Goal: Task Accomplishment & Management: Complete application form

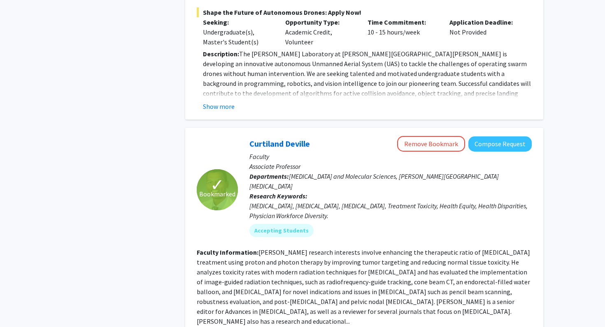
scroll to position [680, 0]
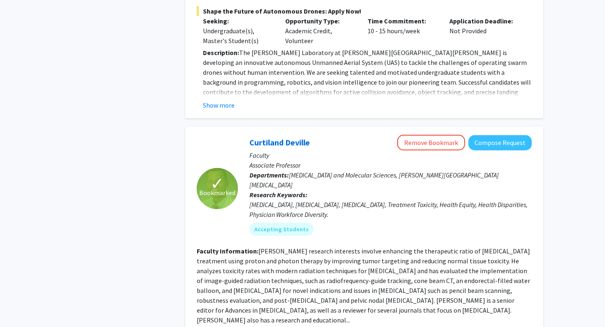
click at [217, 180] on span "✓" at bounding box center [217, 184] width 14 height 8
click at [416, 135] on button "Remove Bookmark" at bounding box center [431, 143] width 68 height 16
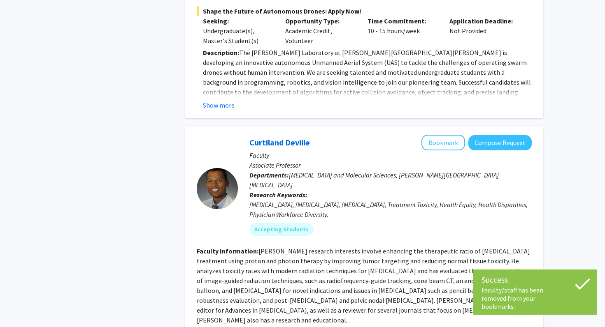
click at [419, 135] on div "[PERSON_NAME] Bookmark Compose Request" at bounding box center [390, 143] width 282 height 16
click at [441, 135] on button "Bookmark" at bounding box center [443, 143] width 44 height 16
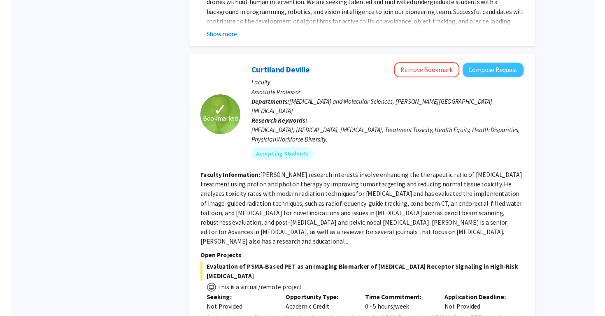
scroll to position [747, 0]
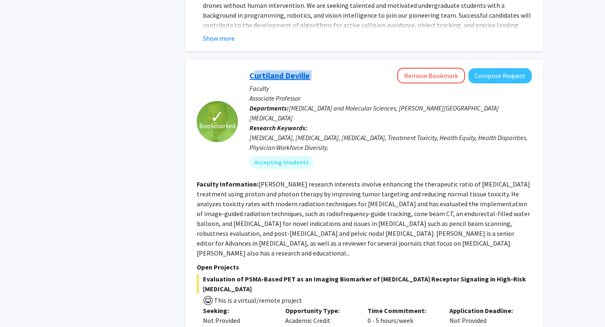
drag, startPoint x: 246, startPoint y: 68, endPoint x: 251, endPoint y: 66, distance: 5.0
click at [251, 68] on div "[PERSON_NAME] Remove Bookmark Compose Request Faculty Associate Professor Depar…" at bounding box center [385, 121] width 294 height 107
copy link "Curtiland Deville"
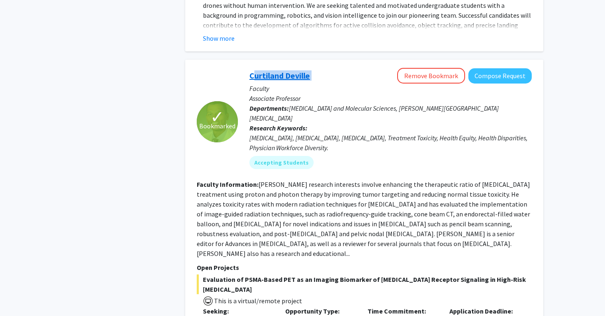
click at [287, 70] on link "Curtiland Deville" at bounding box center [279, 75] width 60 height 10
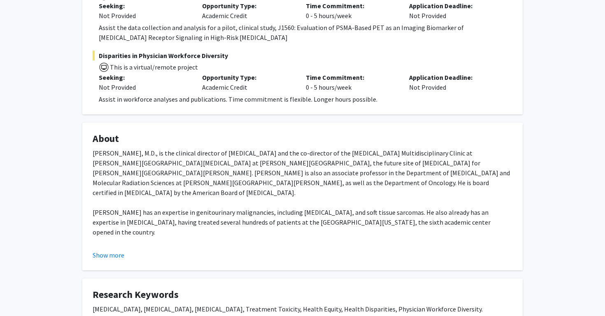
scroll to position [195, 0]
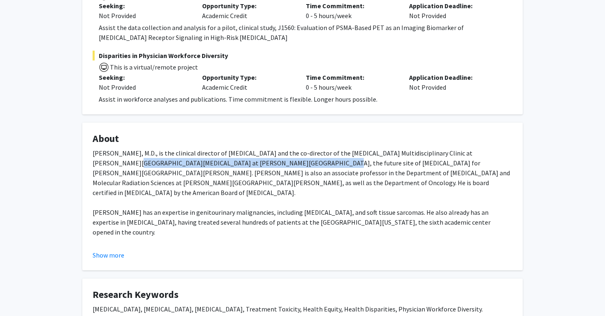
drag, startPoint x: 473, startPoint y: 154, endPoint x: 254, endPoint y: 161, distance: 218.5
click at [254, 161] on div "[PERSON_NAME], M.D., is the clinical director of [MEDICAL_DATA] and the co-dire…" at bounding box center [303, 256] width 420 height 217
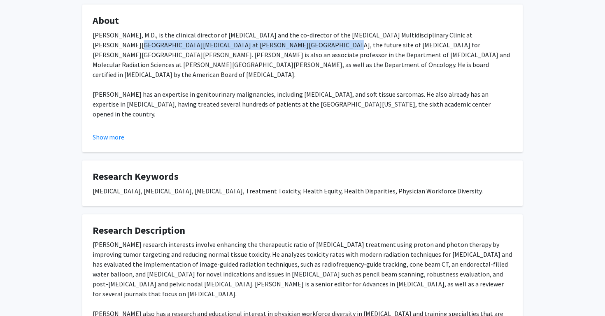
scroll to position [281, 0]
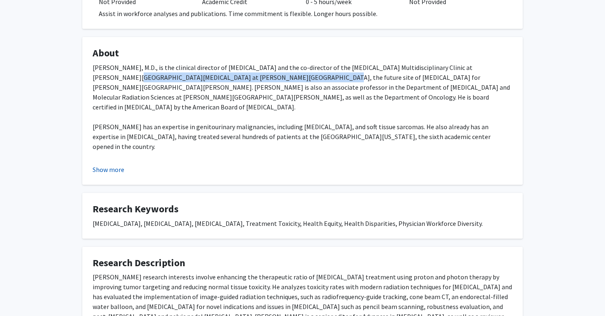
click at [118, 170] on button "Show more" at bounding box center [109, 170] width 32 height 10
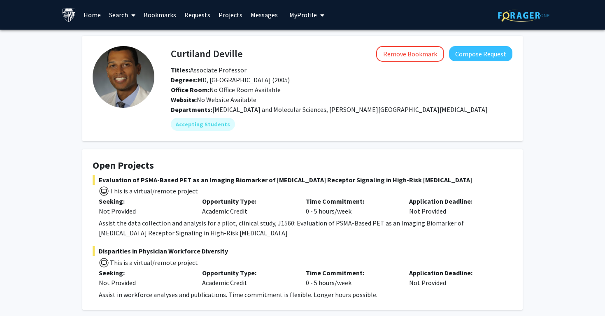
scroll to position [0, 0]
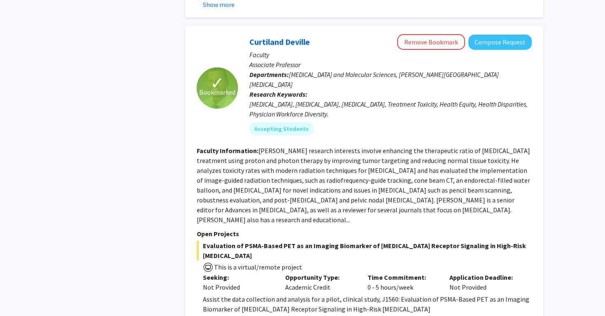
scroll to position [773, 0]
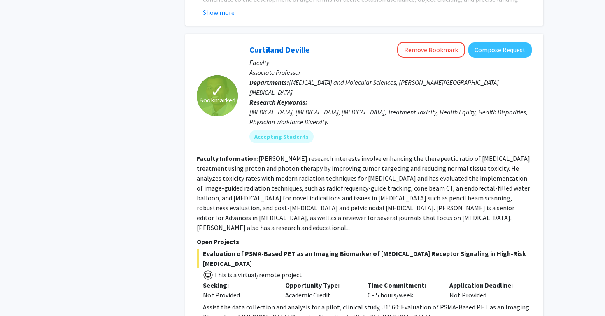
drag, startPoint x: 290, startPoint y: 72, endPoint x: 387, endPoint y: 84, distance: 97.9
click at [387, 84] on div "[PERSON_NAME] Remove Bookmark Compose Request Faculty Associate Professor Depar…" at bounding box center [385, 95] width 294 height 107
click at [408, 128] on div "Accepting Students" at bounding box center [390, 136] width 285 height 16
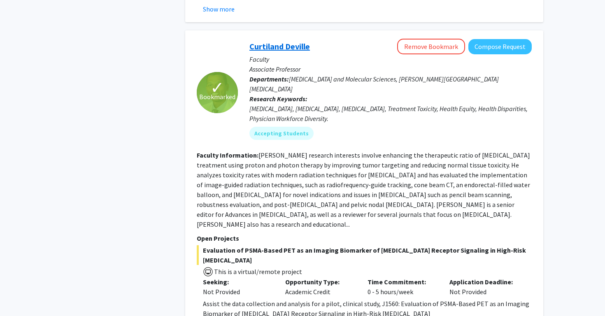
click at [298, 41] on link "Curtiland Deville" at bounding box center [279, 46] width 60 height 10
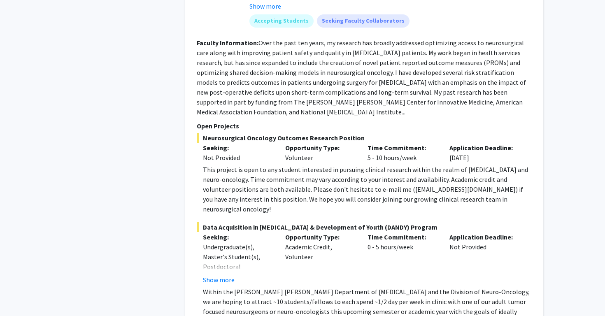
scroll to position [2734, 0]
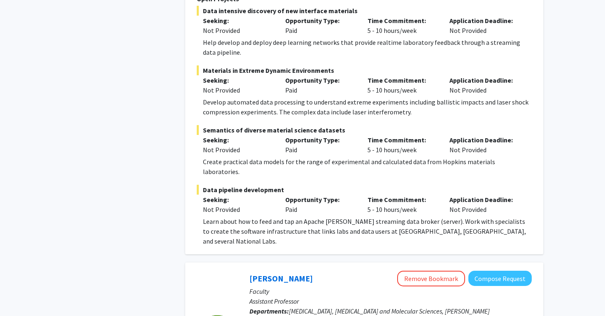
scroll to position [2378, 0]
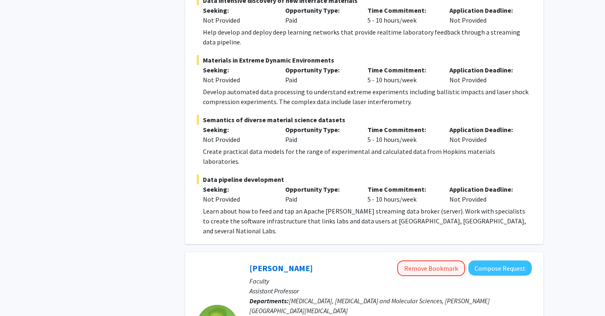
click at [422, 260] on button "Remove Bookmark" at bounding box center [431, 268] width 68 height 16
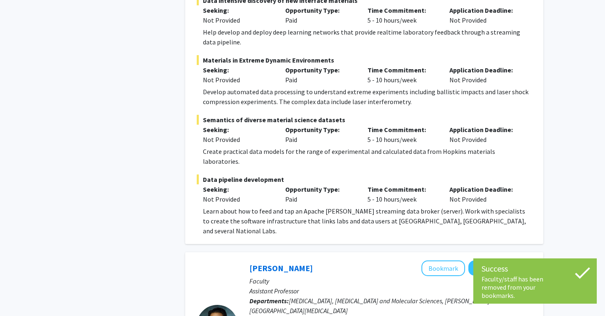
click at [422, 260] on div "[PERSON_NAME] Bookmark Compose Request" at bounding box center [390, 268] width 282 height 16
click at [438, 260] on button "Bookmark" at bounding box center [443, 268] width 44 height 16
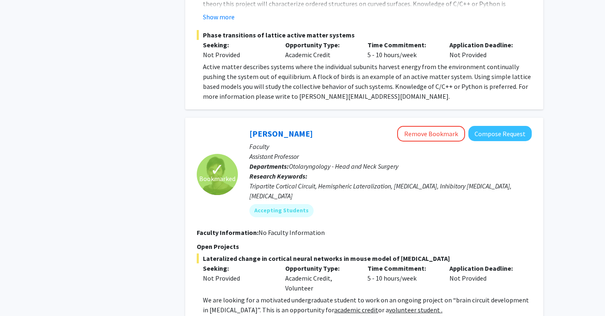
scroll to position [3418, 0]
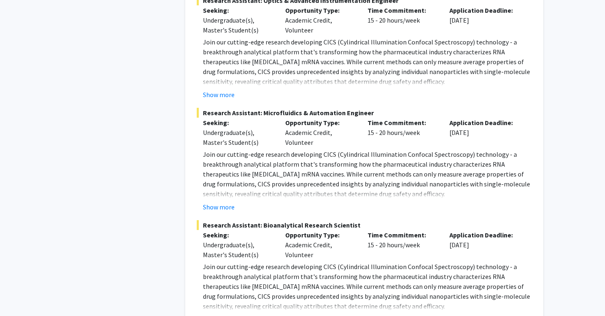
scroll to position [4182, 0]
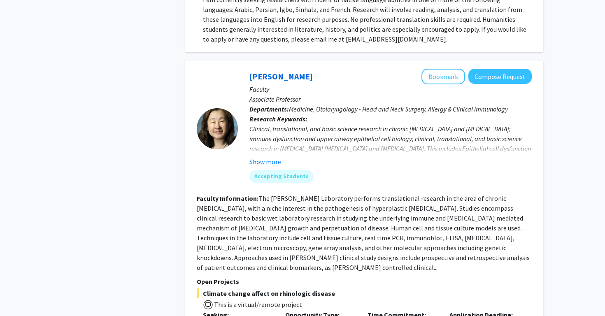
scroll to position [1011, 0]
click at [454, 69] on button "Bookmark" at bounding box center [443, 77] width 44 height 16
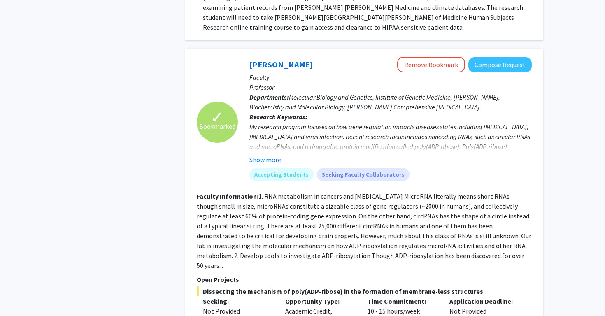
scroll to position [1327, 0]
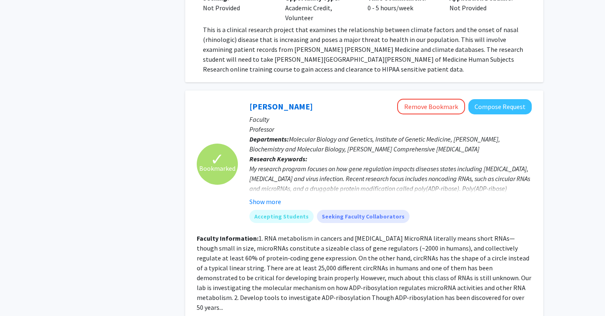
click at [425, 124] on p "Professor" at bounding box center [390, 129] width 282 height 10
click at [430, 99] on button "Remove Bookmark" at bounding box center [431, 107] width 68 height 16
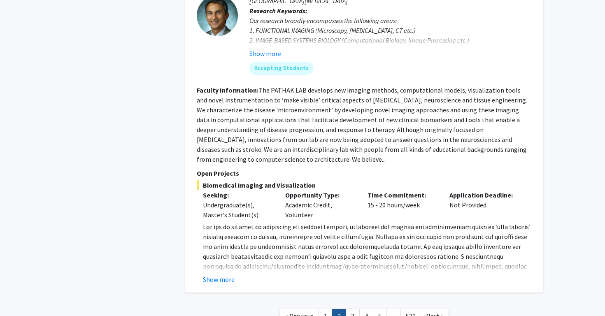
scroll to position [3018, 0]
click at [355, 310] on link "3" at bounding box center [353, 317] width 14 height 14
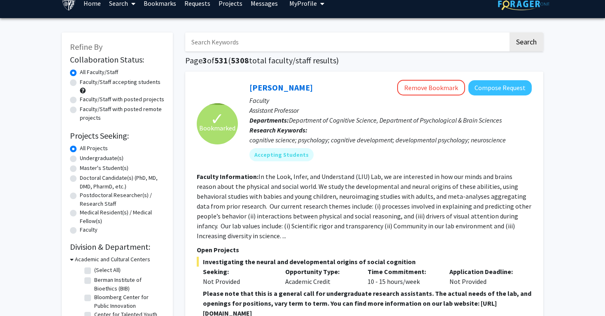
scroll to position [15, 0]
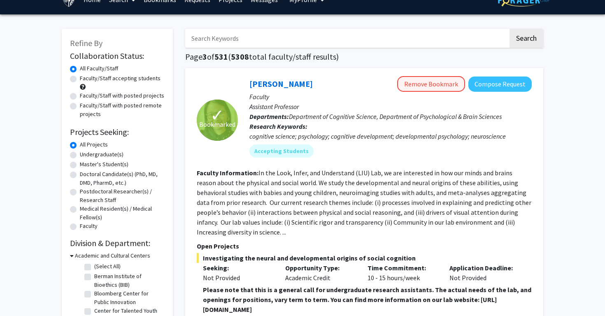
click at [426, 86] on button "Remove Bookmark" at bounding box center [431, 84] width 68 height 16
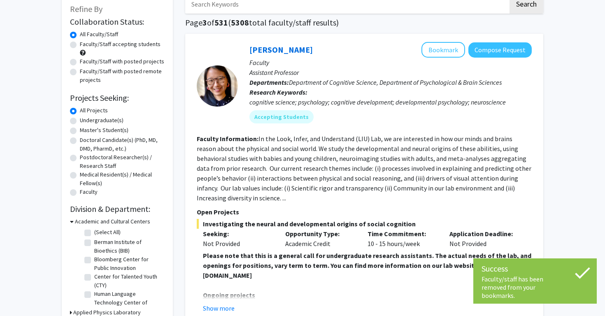
scroll to position [49, 0]
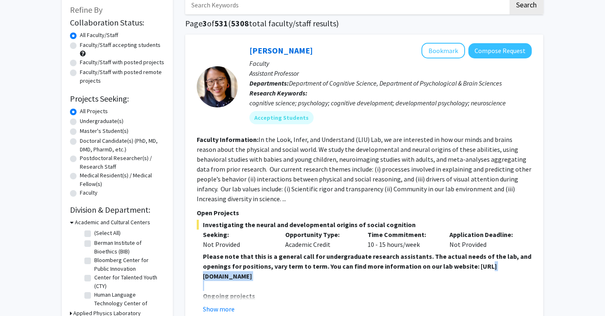
drag, startPoint x: 362, startPoint y: 283, endPoint x: 216, endPoint y: 279, distance: 146.5
click at [205, 278] on strong "Please note that this is a general call for undergraduate research assistants. …" at bounding box center [367, 266] width 328 height 28
drag, startPoint x: 202, startPoint y: 278, endPoint x: 367, endPoint y: 277, distance: 165.0
click at [367, 277] on fg-read-more "Please note that this is a general call for undergraduate research assistants. …" at bounding box center [364, 282] width 335 height 63
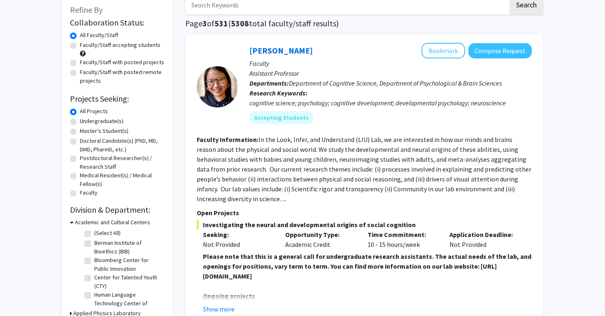
copy strong "[URL][DOMAIN_NAME]"
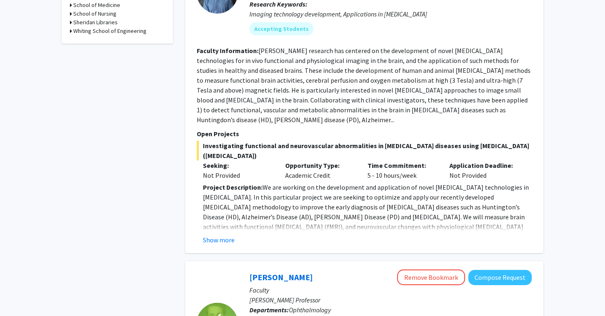
scroll to position [450, 0]
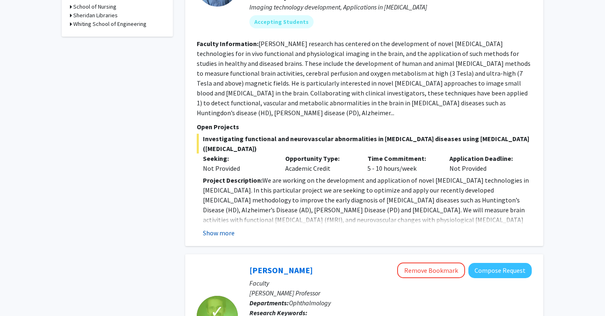
click at [227, 228] on button "Show more" at bounding box center [219, 233] width 32 height 10
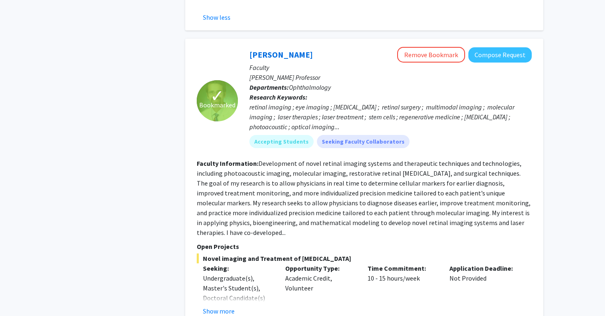
scroll to position [914, 0]
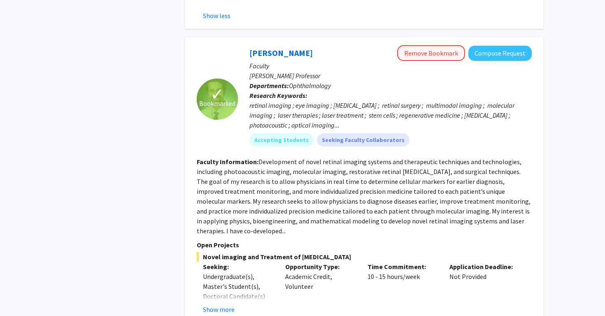
click at [440, 45] on button "Remove Bookmark" at bounding box center [431, 53] width 68 height 16
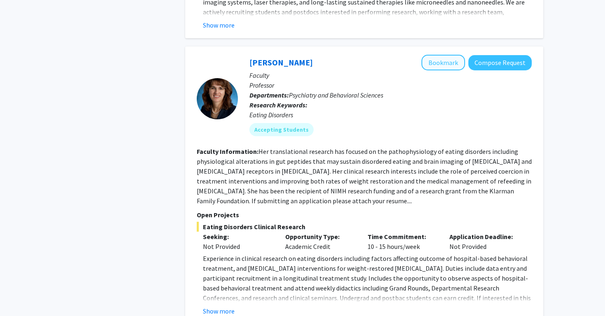
scroll to position [1263, 0]
click at [218, 306] on button "Show more" at bounding box center [219, 311] width 32 height 10
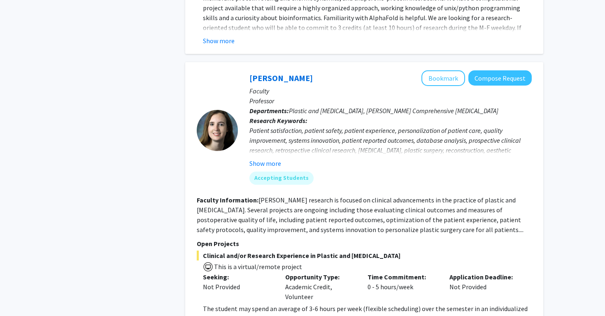
scroll to position [2247, 0]
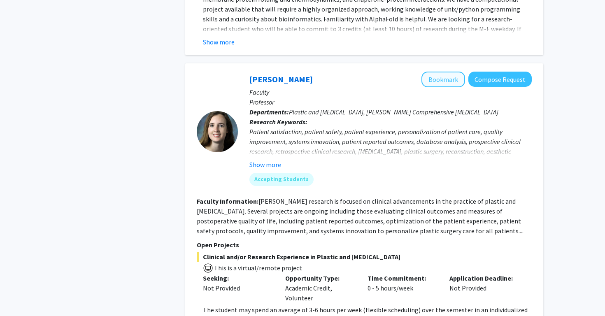
click at [443, 72] on button "Bookmark" at bounding box center [443, 80] width 44 height 16
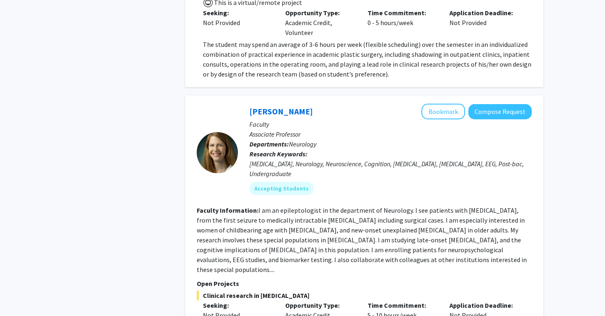
scroll to position [2507, 0]
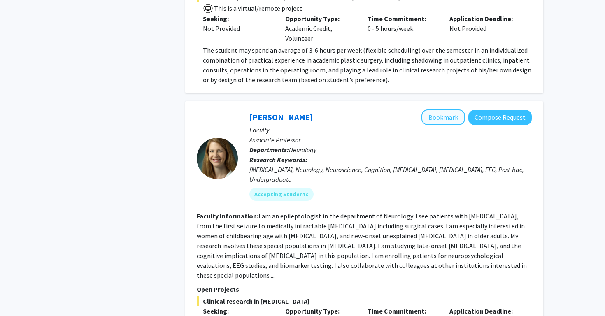
click at [453, 109] on button "Bookmark" at bounding box center [443, 117] width 44 height 16
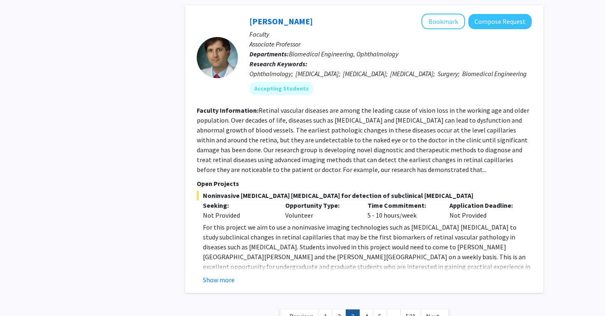
scroll to position [3167, 0]
click at [230, 218] on div "[PERSON_NAME] Bookmark Compose Request Faculty Associate Professor Departments:…" at bounding box center [364, 150] width 358 height 288
click at [220, 275] on button "Show more" at bounding box center [219, 280] width 32 height 10
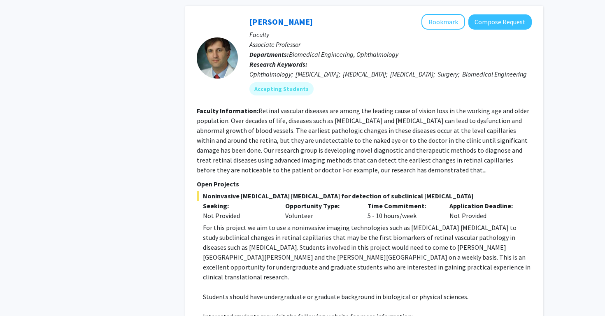
drag, startPoint x: 407, startPoint y: 262, endPoint x: 201, endPoint y: 254, distance: 206.7
click at [201, 254] on fg-read-more "For this project we aim to use a noninvasive imaging technologies such as [MEDI…" at bounding box center [364, 289] width 335 height 132
copy p "[URL][DOMAIN_NAME][PERSON_NAME][PERSON_NAME]"
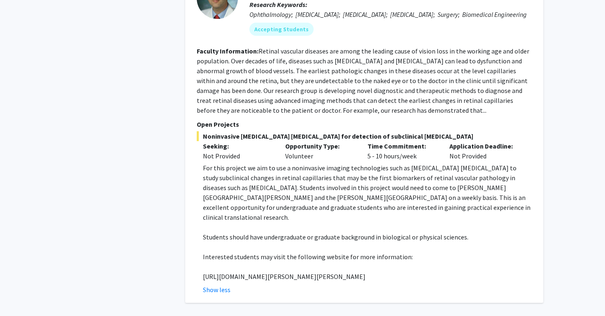
scroll to position [3227, 0]
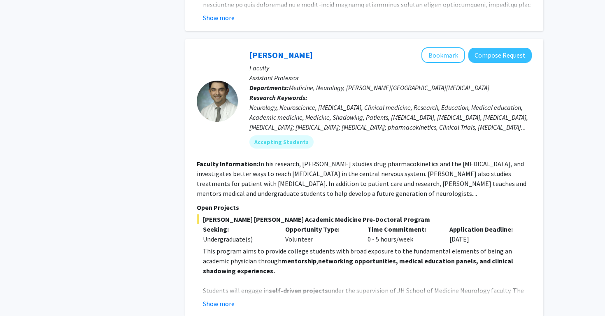
scroll to position [1338, 0]
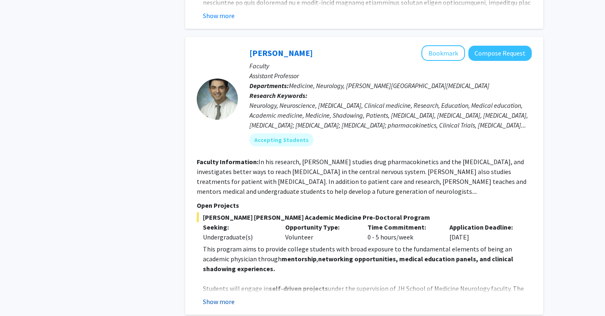
click at [227, 297] on button "Show more" at bounding box center [219, 302] width 32 height 10
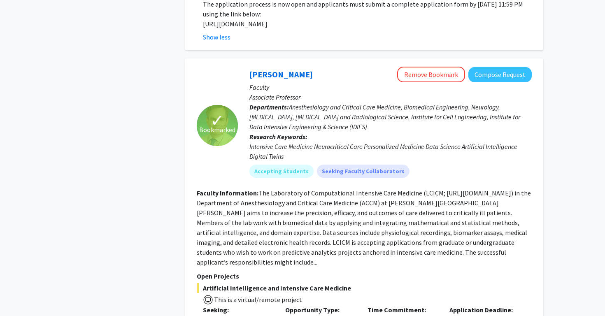
scroll to position [1948, 0]
click at [443, 67] on button "Remove Bookmark" at bounding box center [431, 75] width 68 height 16
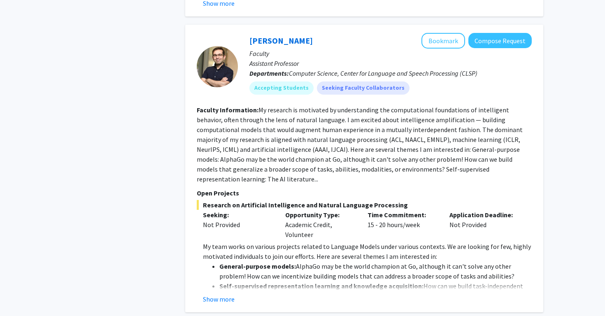
scroll to position [3327, 0]
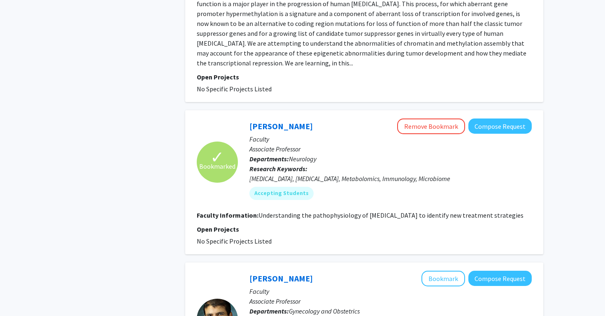
scroll to position [1650, 0]
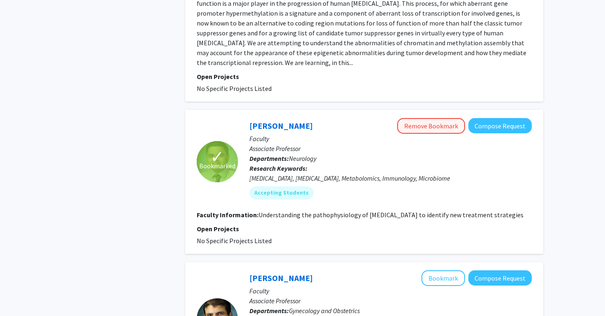
click at [441, 118] on button "Remove Bookmark" at bounding box center [431, 126] width 68 height 16
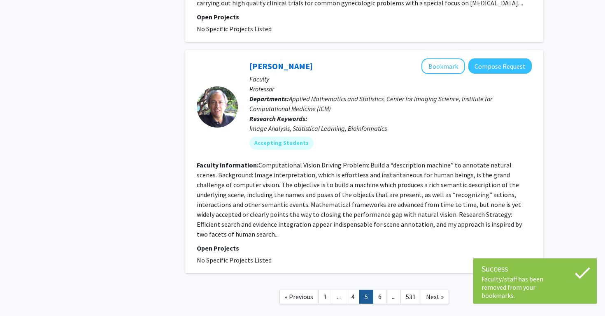
scroll to position [2034, 0]
click at [379, 290] on link "6" at bounding box center [380, 297] width 14 height 14
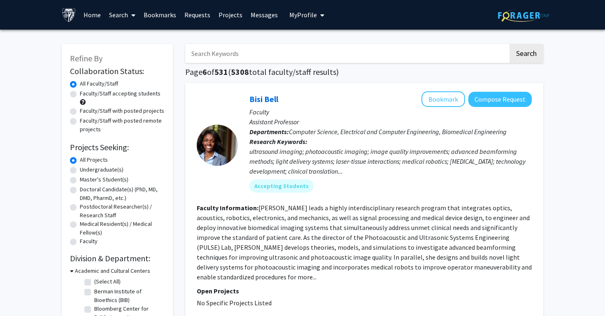
click at [169, 14] on link "Bookmarks" at bounding box center [159, 14] width 41 height 29
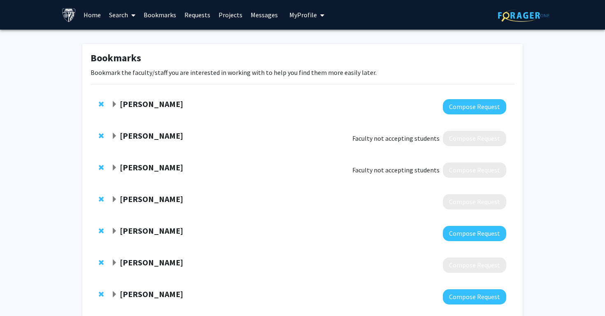
click at [100, 135] on span "Remove Elisabeth Glowatzki from bookmarks" at bounding box center [101, 135] width 5 height 7
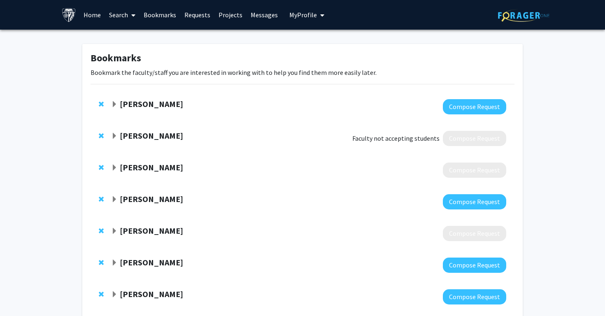
click at [100, 135] on span "Remove Michelle Johansen from bookmarks" at bounding box center [101, 135] width 5 height 7
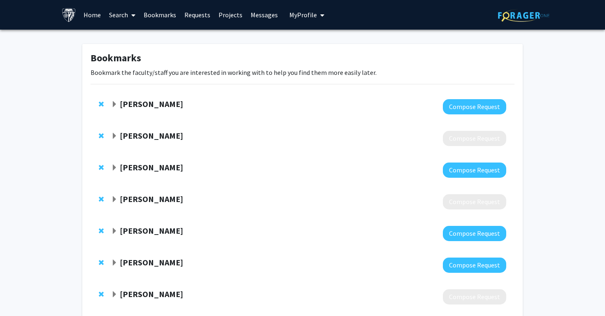
click at [114, 138] on span "Expand Rajani Sebastian Bookmark" at bounding box center [114, 136] width 7 height 7
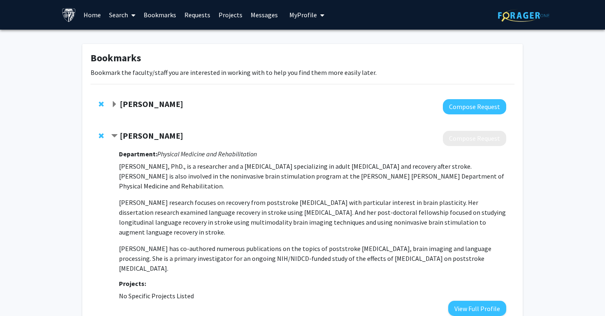
click at [99, 135] on span "Remove Rajani Sebastian from bookmarks" at bounding box center [101, 135] width 5 height 7
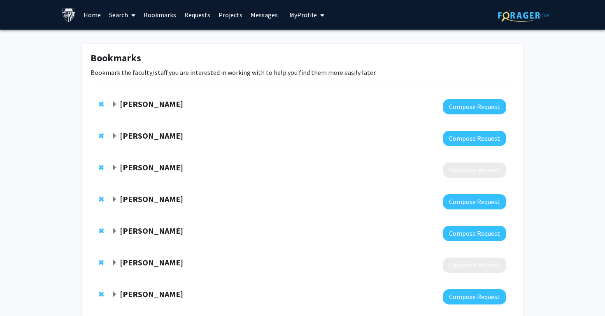
click at [118, 168] on div "[PERSON_NAME]" at bounding box center [200, 167] width 178 height 10
click at [114, 167] on span "Expand Chetan Bettegowda Bookmark" at bounding box center [114, 168] width 7 height 7
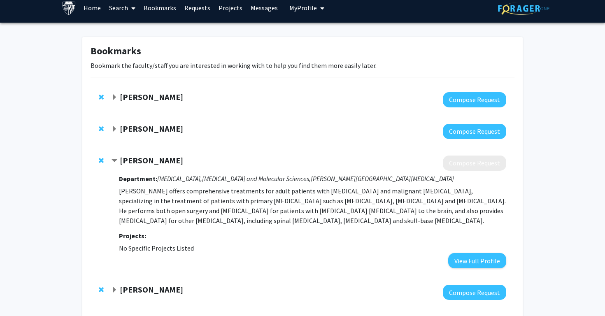
scroll to position [10, 0]
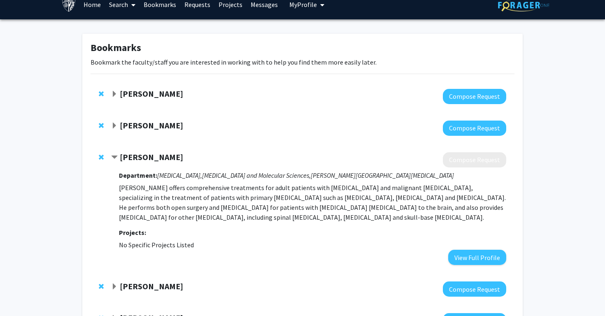
click at [100, 158] on span "Remove Chetan Bettegowda from bookmarks" at bounding box center [101, 157] width 5 height 7
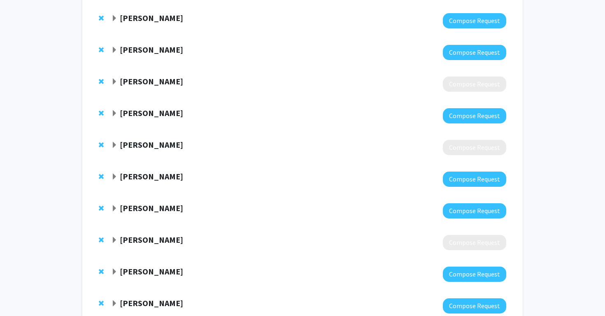
scroll to position [159, 0]
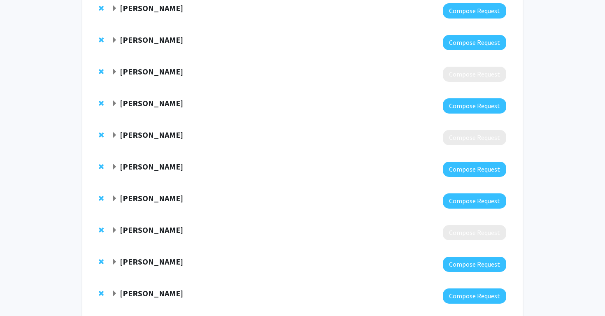
click at [113, 71] on span "Expand Lomax Boyd Bookmark" at bounding box center [114, 72] width 7 height 7
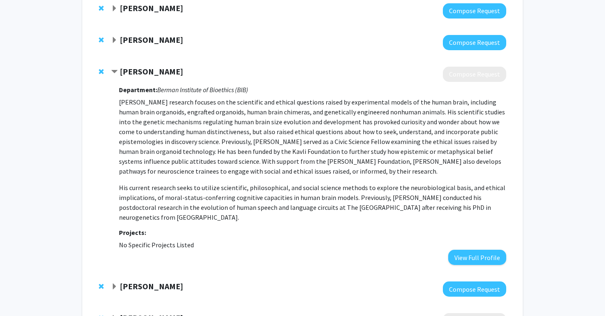
click at [100, 75] on span "Remove Lomax Boyd from bookmarks" at bounding box center [101, 71] width 5 height 7
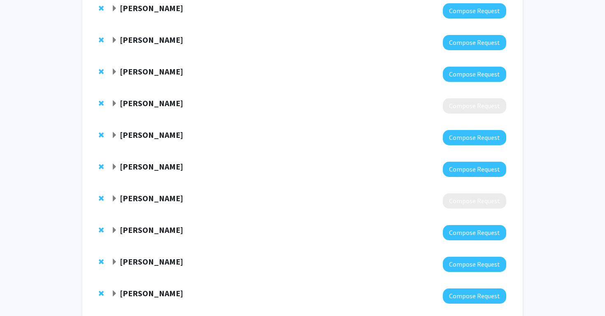
click at [117, 102] on span "Expand Christopher Honey Bookmark" at bounding box center [114, 103] width 7 height 7
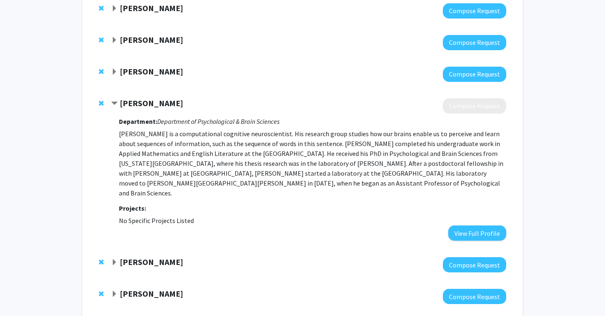
click at [101, 104] on span "Remove Christopher Honey from bookmarks" at bounding box center [101, 103] width 5 height 7
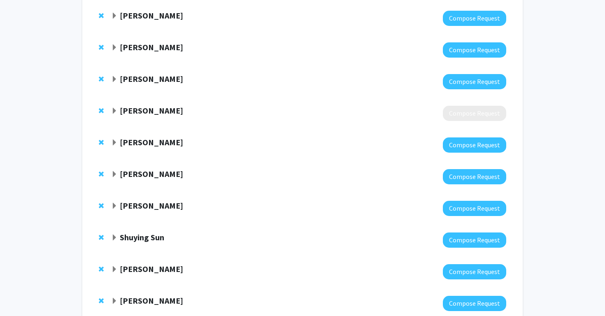
scroll to position [205, 0]
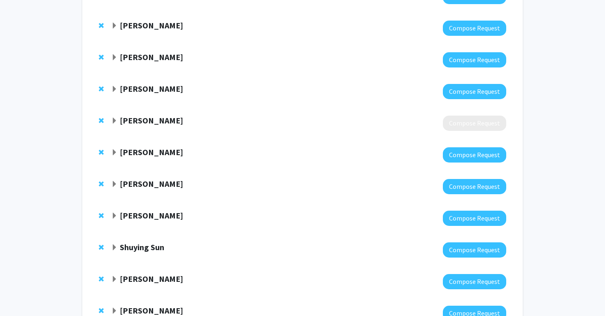
click at [114, 123] on span "Expand Barry Gordon Bookmark" at bounding box center [114, 121] width 7 height 7
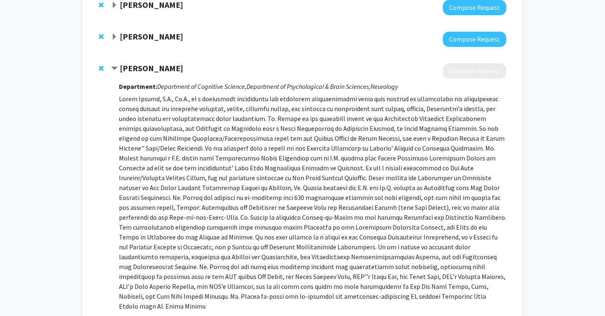
scroll to position [246, 0]
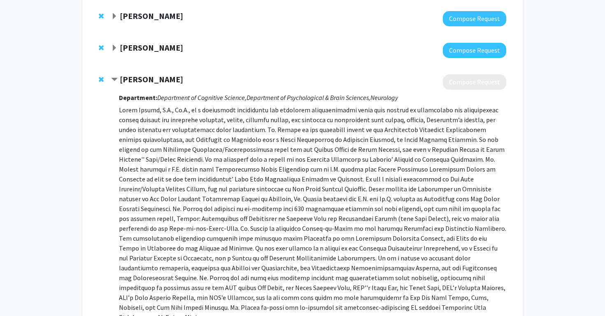
click at [102, 79] on span "Remove Barry Gordon from bookmarks" at bounding box center [101, 79] width 5 height 7
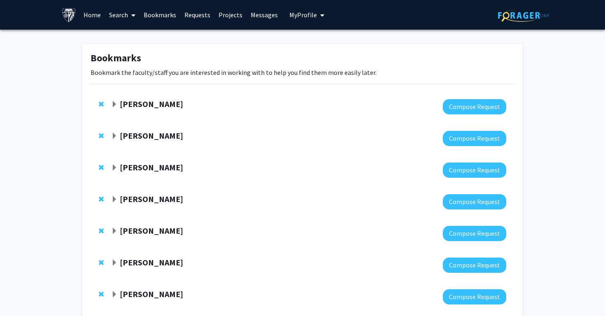
scroll to position [0, 0]
click at [117, 103] on span "Expand Tara Deemyad Bookmark" at bounding box center [114, 104] width 7 height 7
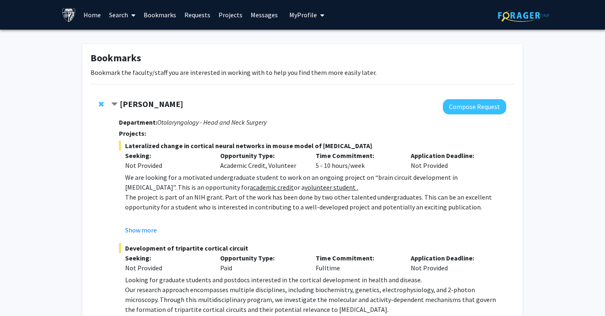
click at [145, 99] on div "[PERSON_NAME] Compose Request Department: Otolaryngology - Head and Neck Surger…" at bounding box center [302, 226] width 424 height 270
click at [146, 102] on strong "[PERSON_NAME]" at bounding box center [151, 104] width 63 height 10
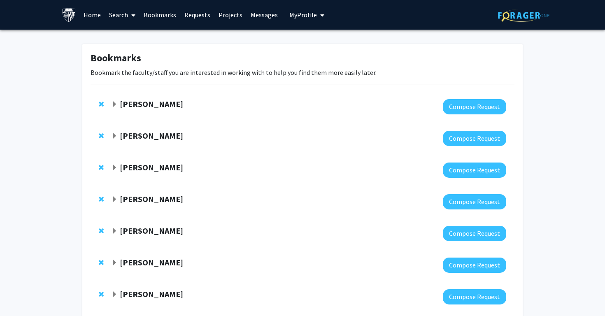
click at [135, 135] on strong "[PERSON_NAME]" at bounding box center [151, 135] width 63 height 10
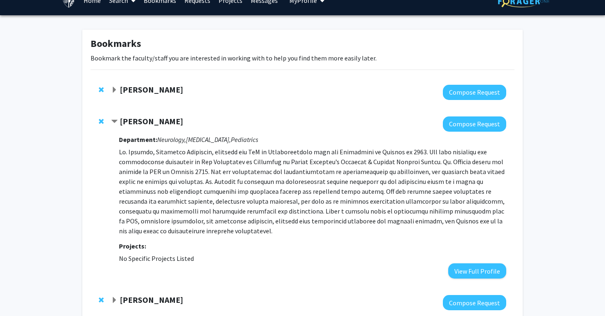
scroll to position [16, 0]
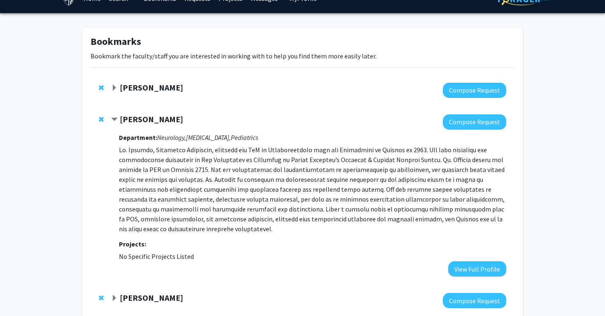
click at [103, 118] on span "Remove Lauren Jantzie from bookmarks" at bounding box center [101, 119] width 5 height 7
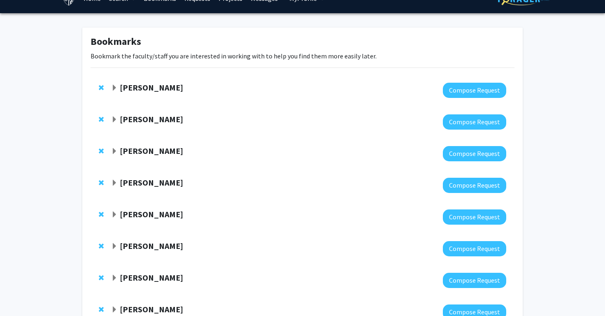
click at [116, 120] on span "Expand Betty Tyler Bookmark" at bounding box center [114, 119] width 7 height 7
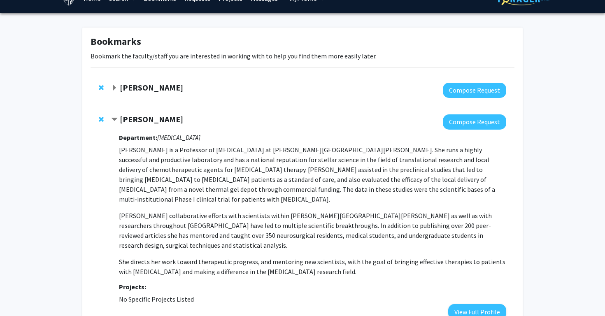
click at [102, 119] on span "Remove Betty Tyler from bookmarks" at bounding box center [101, 119] width 5 height 7
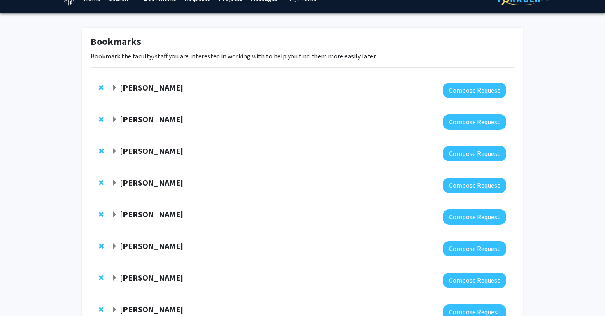
click at [114, 119] on span "Expand Ankur Butala Bookmark" at bounding box center [114, 119] width 7 height 7
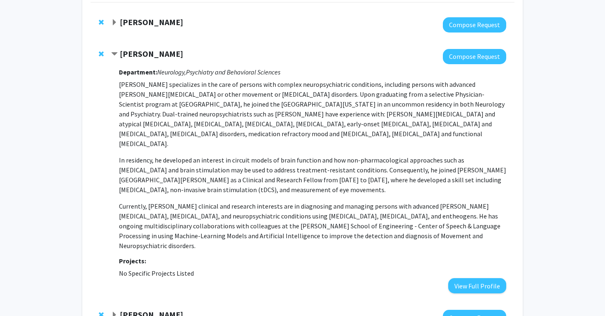
scroll to position [82, 0]
click at [102, 53] on span "Remove Ankur Butala from bookmarks" at bounding box center [101, 54] width 5 height 7
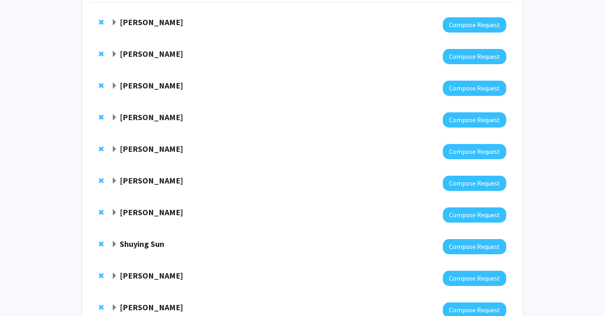
click at [115, 55] on span "Expand Frederick Barrett Bookmark" at bounding box center [114, 54] width 7 height 7
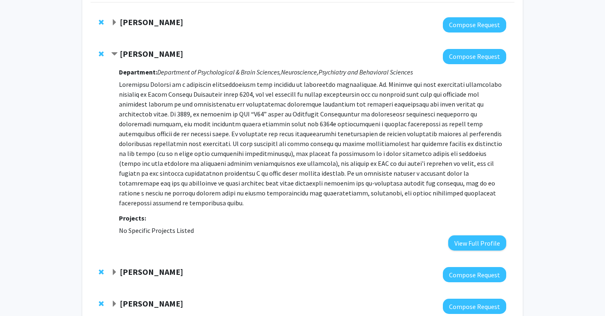
click at [102, 55] on span "Remove Frederick Barrett from bookmarks" at bounding box center [101, 54] width 5 height 7
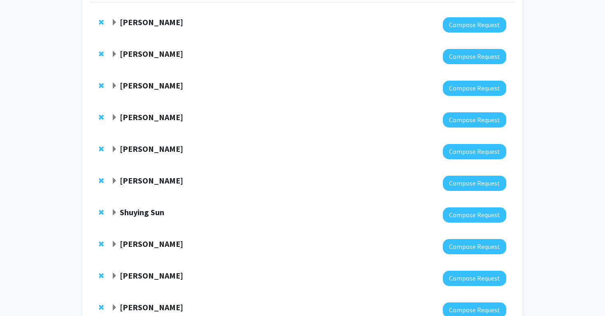
click at [110, 55] on div "[PERSON_NAME] Compose Request" at bounding box center [302, 57] width 424 height 32
click at [114, 55] on span "Expand Richard Huganir Bookmark" at bounding box center [114, 54] width 7 height 7
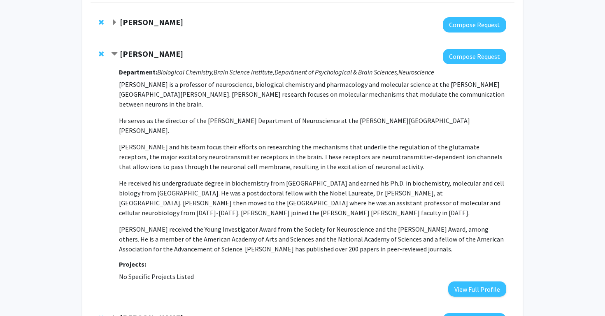
click at [102, 54] on span "Remove Richard Huganir from bookmarks" at bounding box center [101, 54] width 5 height 7
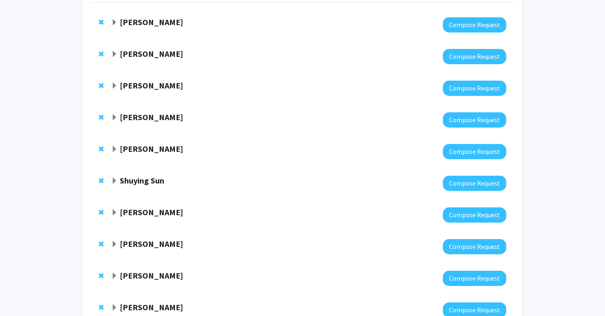
click at [115, 54] on span "Expand Marina Bedny Bookmark" at bounding box center [114, 54] width 7 height 7
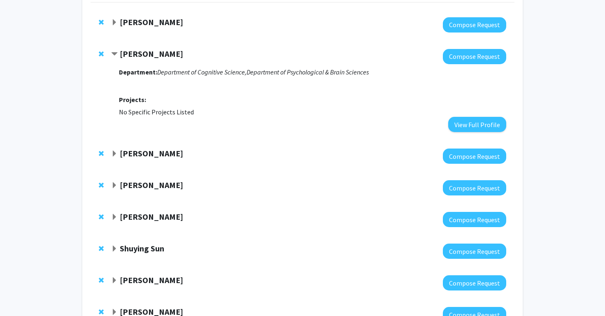
click at [102, 54] on span "Remove Marina Bedny from bookmarks" at bounding box center [101, 54] width 5 height 7
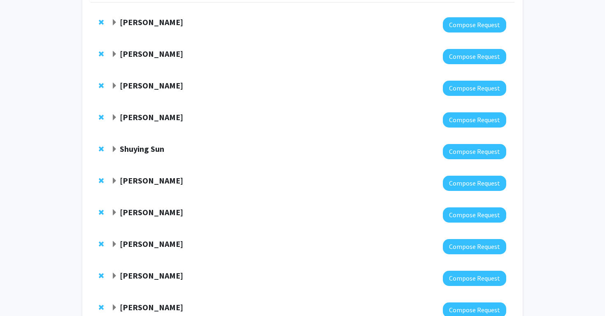
click at [117, 55] on span "Expand Ed Connor Bookmark" at bounding box center [114, 54] width 7 height 7
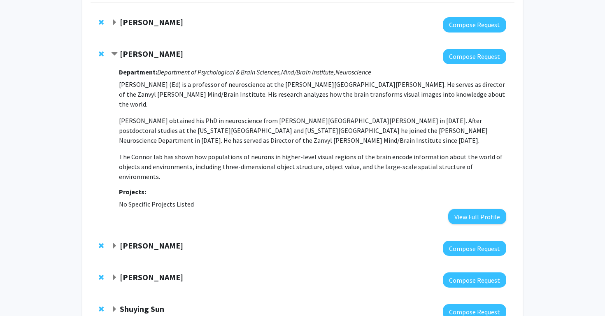
click at [102, 55] on span "Remove Ed Connor from bookmarks" at bounding box center [101, 54] width 5 height 7
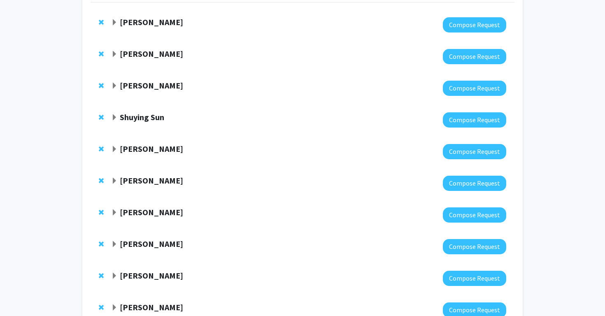
click at [114, 54] on span "Expand Kyrana Tsapkini Bookmark" at bounding box center [114, 54] width 7 height 7
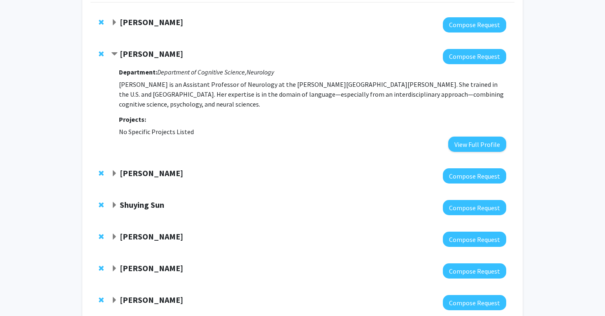
click at [104, 56] on div at bounding box center [103, 54] width 8 height 10
click at [100, 56] on span "Remove Kyrana Tsapkini from bookmarks" at bounding box center [101, 54] width 5 height 7
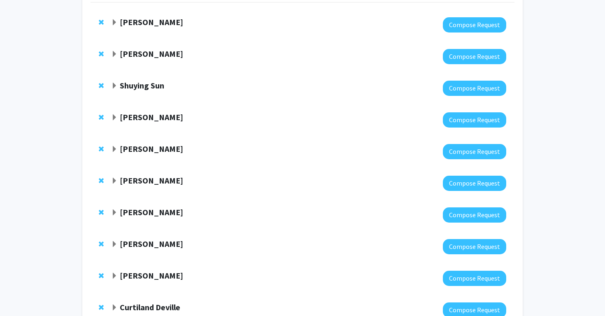
click at [114, 55] on span "Expand Rejji Kuruvilla Bookmark" at bounding box center [114, 54] width 7 height 7
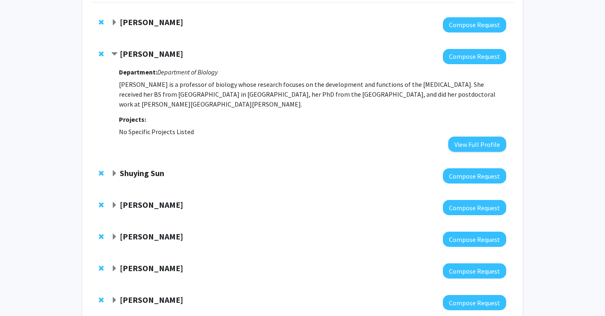
click at [102, 55] on span "Remove Rejji Kuruvilla from bookmarks" at bounding box center [101, 54] width 5 height 7
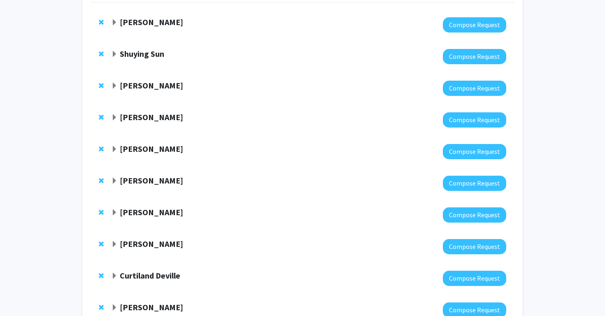
click at [114, 55] on span "Expand Shuying Sun Bookmark" at bounding box center [114, 54] width 7 height 7
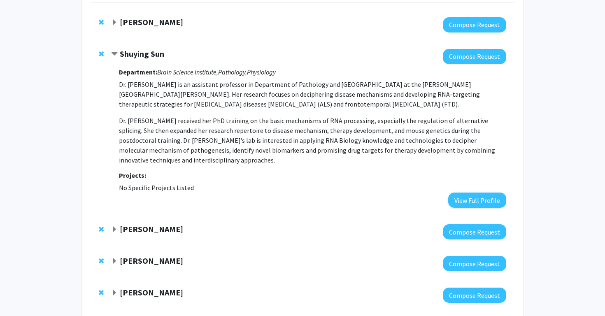
click at [101, 54] on span "Remove Shuying Sun from bookmarks" at bounding box center [101, 54] width 5 height 7
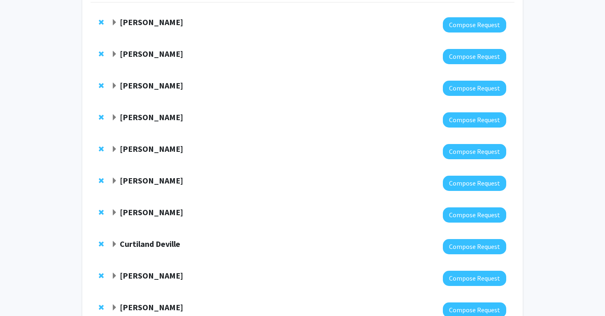
click at [112, 54] on span "Expand Fenan Rassu Bookmark" at bounding box center [114, 54] width 7 height 7
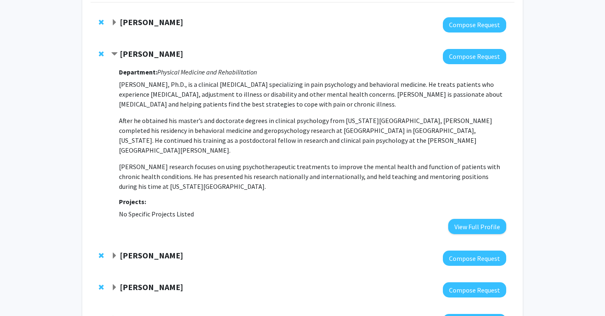
click at [100, 53] on span "Remove Fenan Rassu from bookmarks" at bounding box center [101, 54] width 5 height 7
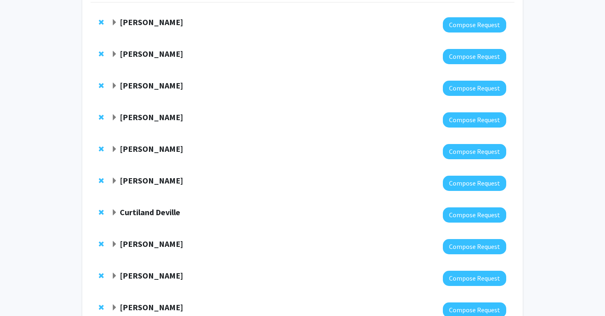
click at [117, 54] on span "Expand Raj Mukherjee Bookmark" at bounding box center [114, 54] width 7 height 7
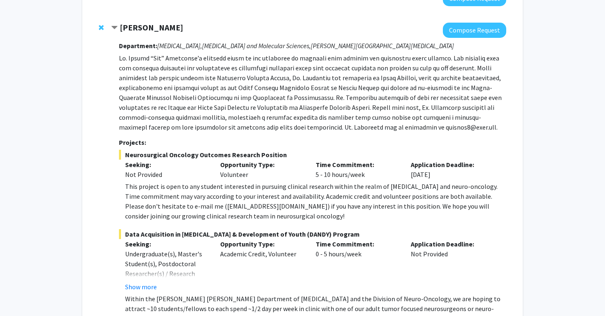
scroll to position [109, 0]
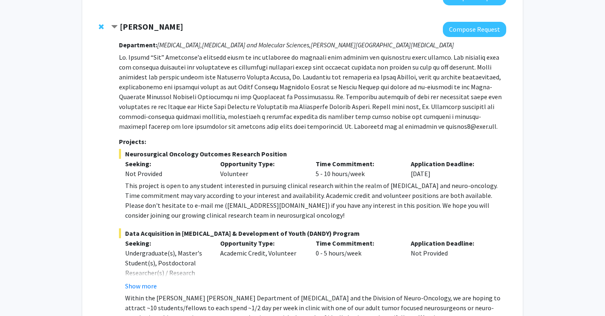
click at [120, 26] on strong "[PERSON_NAME]" at bounding box center [151, 26] width 63 height 10
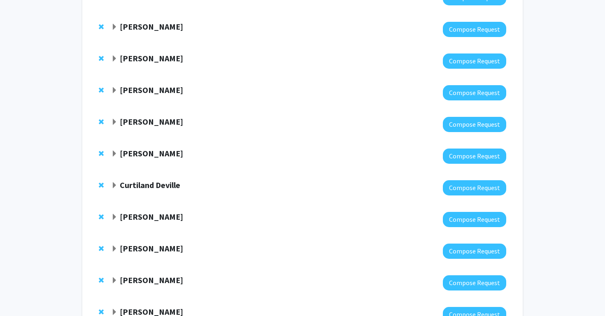
click at [111, 60] on span "Expand Lee Akst Bookmark" at bounding box center [114, 59] width 7 height 7
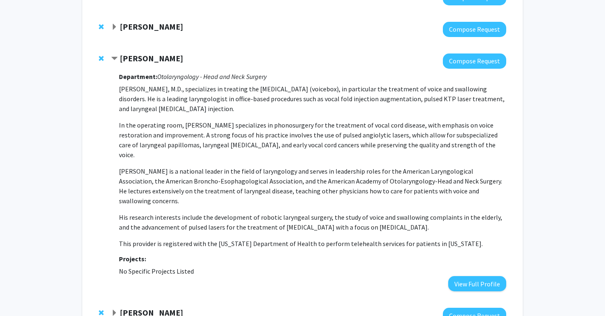
click at [103, 57] on span "Remove Lee Akst from bookmarks" at bounding box center [101, 58] width 5 height 7
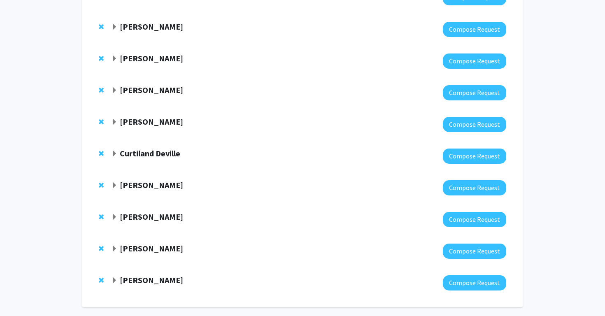
click at [114, 56] on span "Expand Valina Dawson Bookmark" at bounding box center [114, 59] width 7 height 7
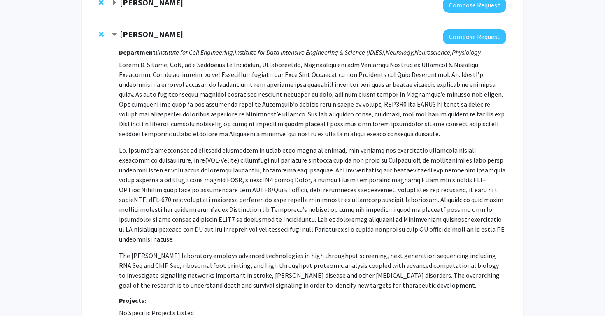
scroll to position [128, 0]
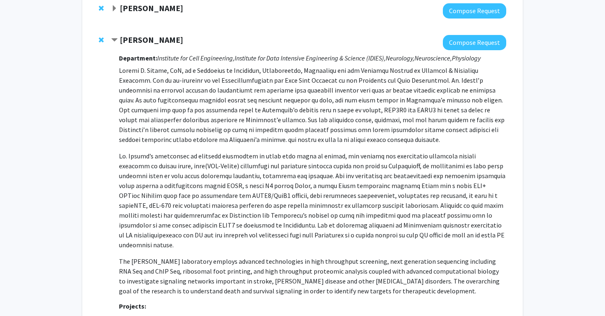
click at [97, 40] on div "[PERSON_NAME] Compose Request Department: Institute for Cell Engineering, Insti…" at bounding box center [302, 187] width 424 height 320
click at [100, 40] on span "Remove Valina Dawson from bookmarks" at bounding box center [101, 40] width 5 height 7
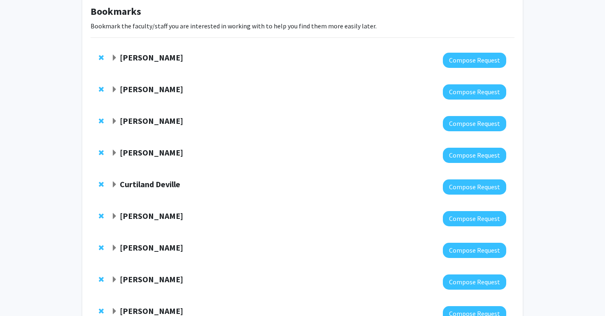
scroll to position [45, 0]
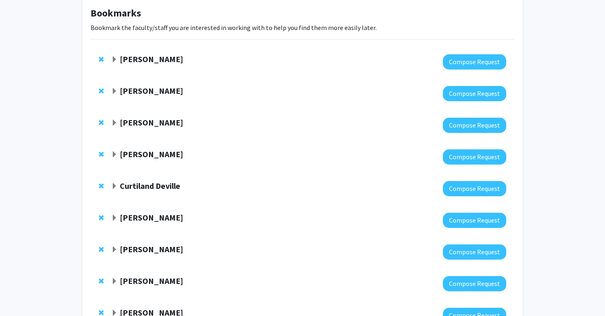
click at [114, 123] on span "Expand Ted Dawson Bookmark" at bounding box center [114, 123] width 7 height 7
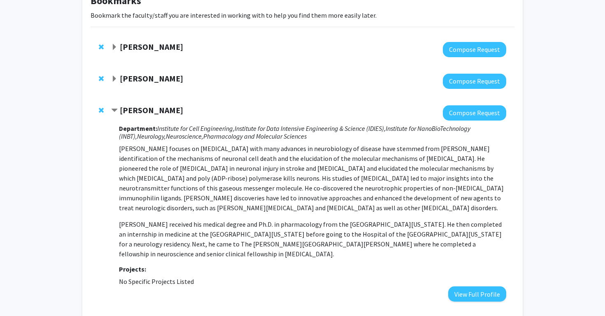
scroll to position [59, 0]
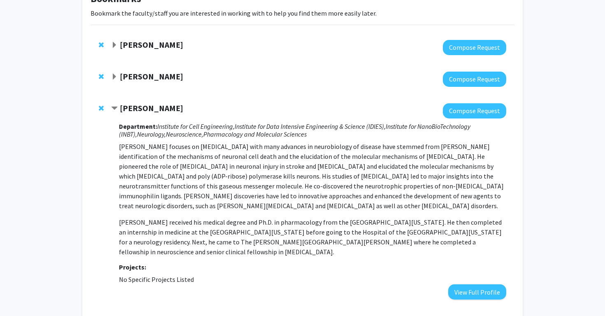
click at [98, 109] on div "[PERSON_NAME] Compose Request Department: Institute for Cell Engineering, Insti…" at bounding box center [302, 201] width 424 height 213
click at [101, 108] on span "Remove Ted Dawson from bookmarks" at bounding box center [101, 108] width 5 height 7
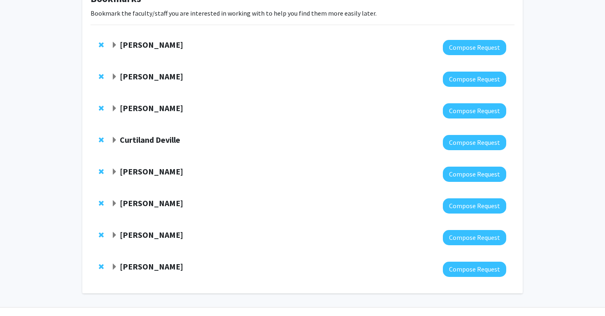
click at [114, 110] on span "Expand Argye Hillis Bookmark" at bounding box center [114, 108] width 7 height 7
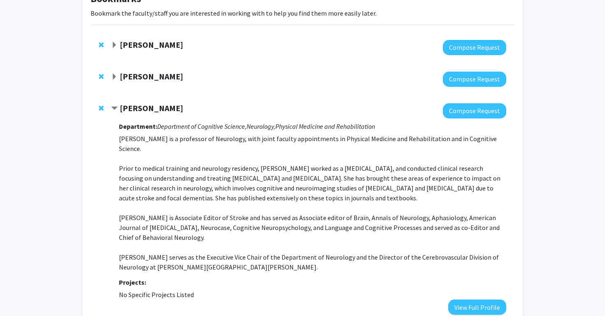
click at [100, 109] on span "Remove Argye Hillis from bookmarks" at bounding box center [101, 108] width 5 height 7
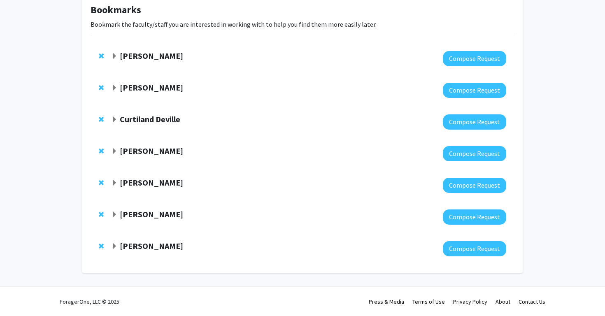
click at [114, 121] on span "Expand Curtiland Deville Bookmark" at bounding box center [114, 119] width 7 height 7
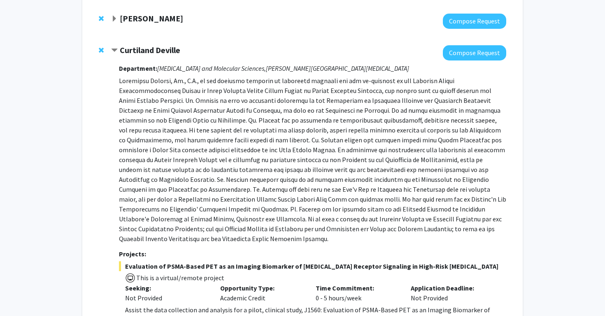
scroll to position [107, 0]
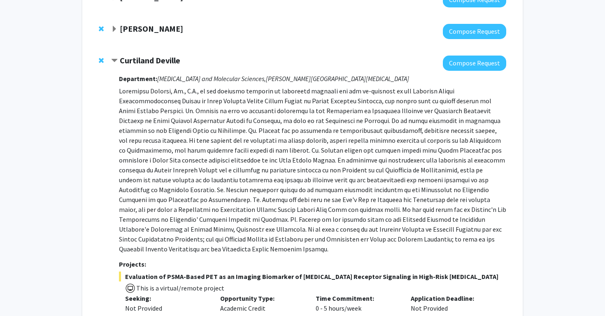
click at [118, 68] on div at bounding box center [308, 63] width 395 height 15
click at [116, 59] on span "Contract Curtiland Deville Bookmark" at bounding box center [114, 61] width 7 height 7
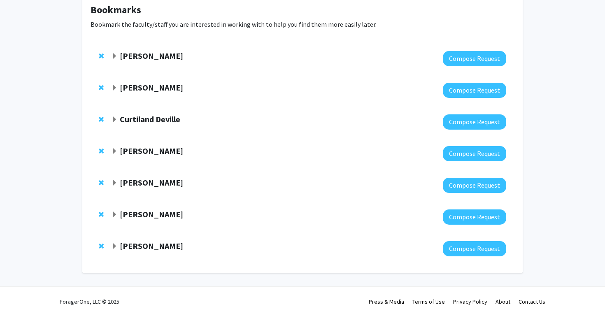
click at [114, 53] on span "Expand Tara Deemyad Bookmark" at bounding box center [114, 56] width 7 height 7
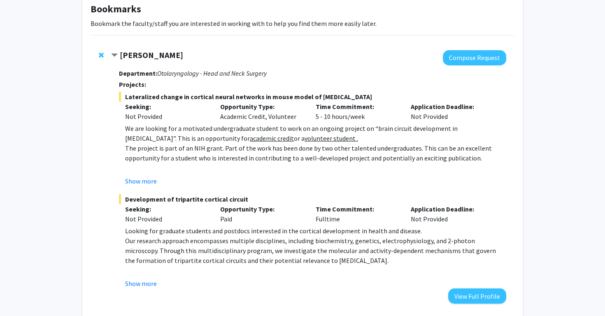
click at [114, 53] on span "Contract Tara Deemyad Bookmark" at bounding box center [114, 55] width 7 height 7
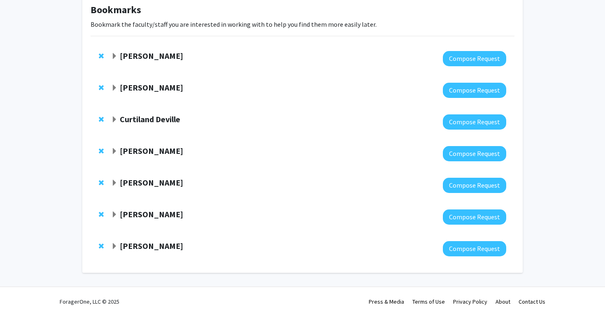
click at [113, 87] on span "Expand Raj Mukherjee Bookmark" at bounding box center [114, 88] width 7 height 7
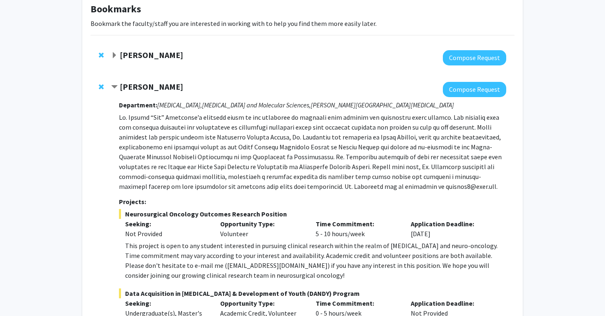
click at [113, 87] on span "Contract Raj Mukherjee Bookmark" at bounding box center [114, 87] width 7 height 7
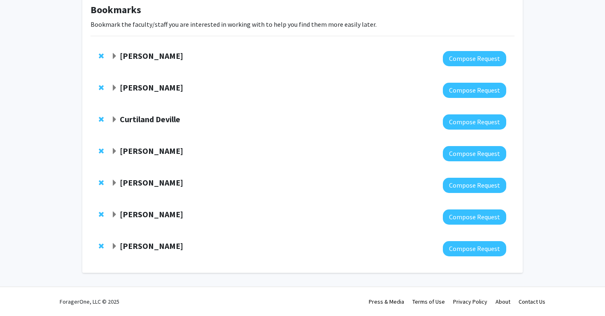
click at [114, 118] on span "Expand Curtiland Deville Bookmark" at bounding box center [114, 119] width 7 height 7
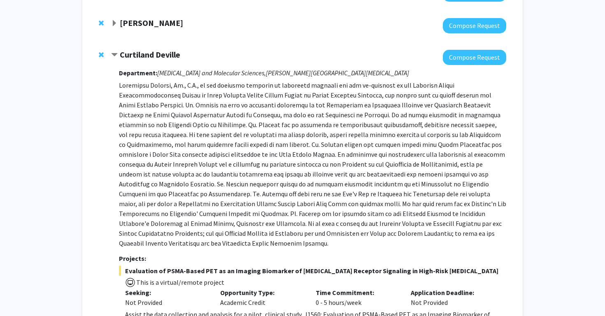
scroll to position [114, 0]
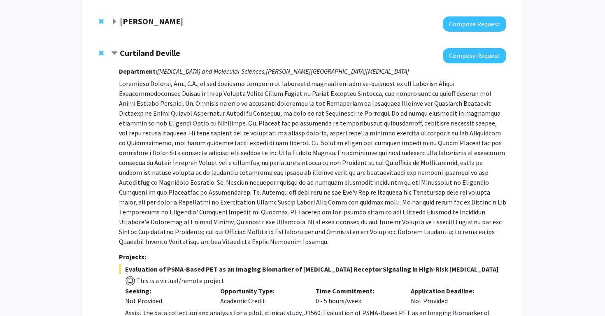
click at [114, 52] on span "Contract Curtiland Deville Bookmark" at bounding box center [114, 53] width 7 height 7
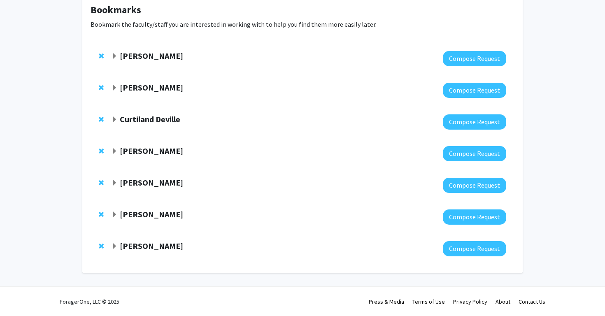
scroll to position [49, 0]
click at [116, 149] on span "Expand Utthara Nayar Bookmark" at bounding box center [114, 151] width 7 height 7
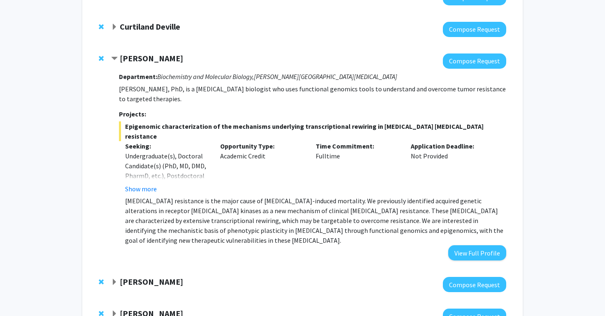
scroll to position [144, 0]
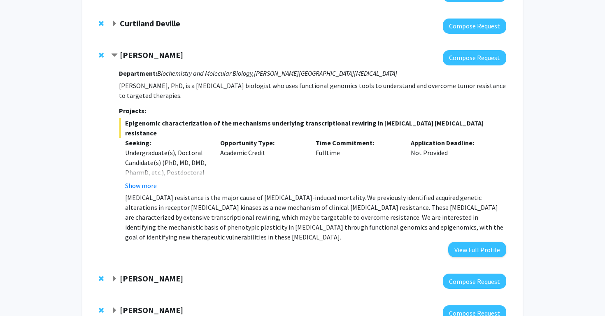
click at [120, 56] on strong "[PERSON_NAME]" at bounding box center [151, 55] width 63 height 10
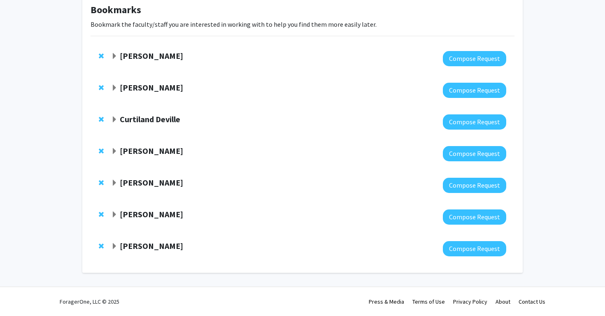
click at [116, 182] on span "Expand Jean Kim Bookmark" at bounding box center [114, 183] width 7 height 7
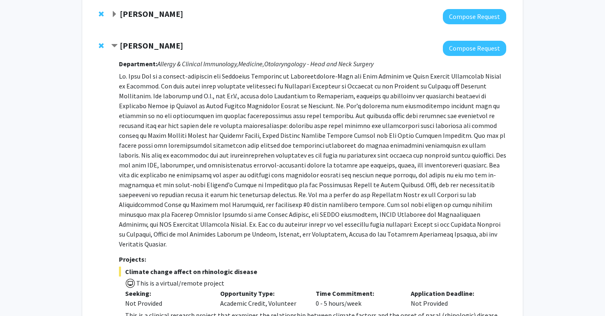
scroll to position [181, 0]
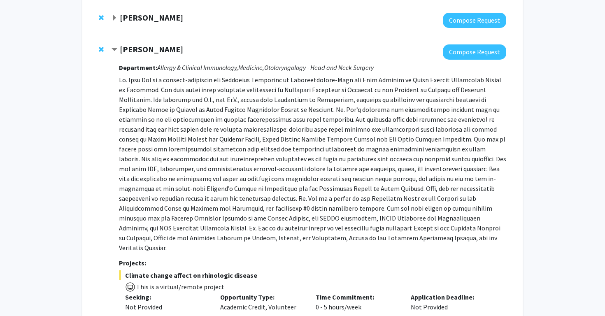
click at [118, 51] on div "[PERSON_NAME]" at bounding box center [200, 49] width 178 height 10
click at [116, 49] on span "Contract Jean Kim Bookmark" at bounding box center [114, 49] width 7 height 7
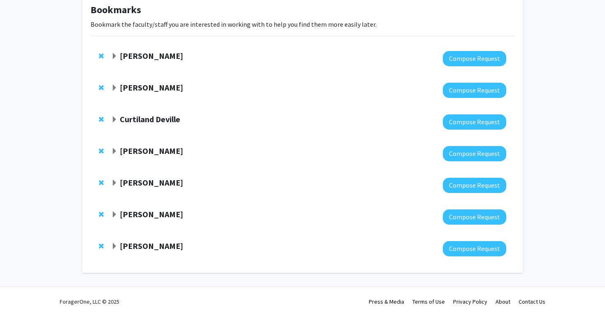
scroll to position [49, 0]
click at [116, 214] on span "Expand Michele Manahan Bookmark" at bounding box center [114, 214] width 7 height 7
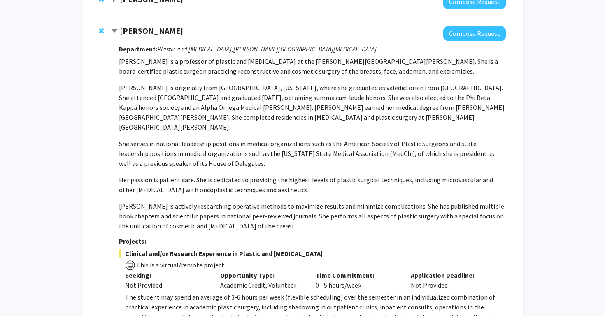
scroll to position [231, 0]
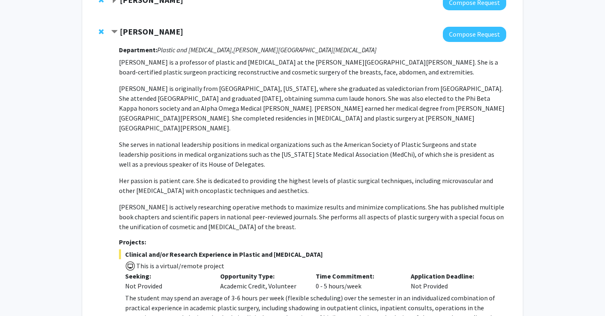
click at [145, 26] on div "[PERSON_NAME] Compose Request Department: Plastic and [MEDICAL_DATA], [PERSON_N…" at bounding box center [302, 187] width 424 height 337
click at [145, 31] on strong "[PERSON_NAME]" at bounding box center [151, 31] width 63 height 10
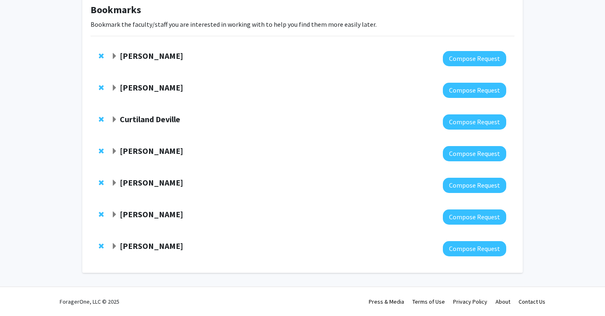
scroll to position [49, 0]
click at [134, 241] on strong "[PERSON_NAME]" at bounding box center [151, 246] width 63 height 10
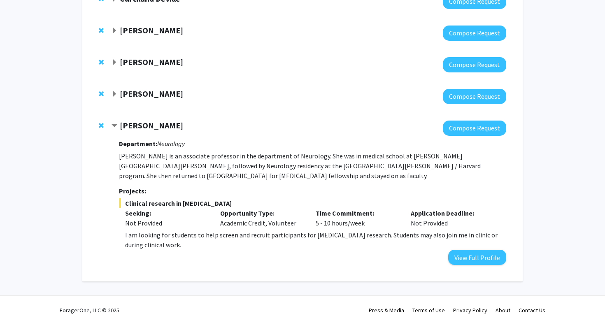
scroll to position [168, 0]
click at [135, 126] on strong "[PERSON_NAME]" at bounding box center [151, 126] width 63 height 10
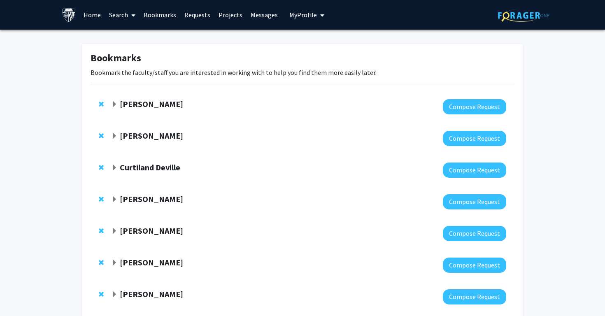
scroll to position [0, 0]
click at [150, 104] on strong "[PERSON_NAME]" at bounding box center [151, 104] width 63 height 10
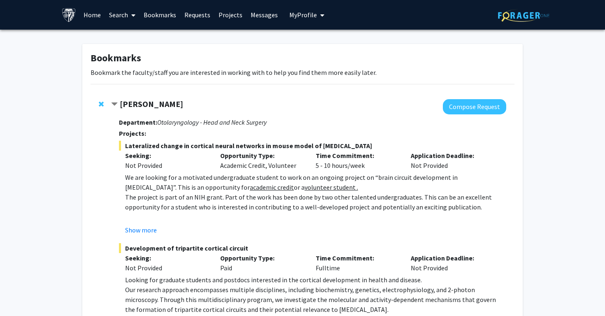
click at [150, 104] on strong "[PERSON_NAME]" at bounding box center [151, 104] width 63 height 10
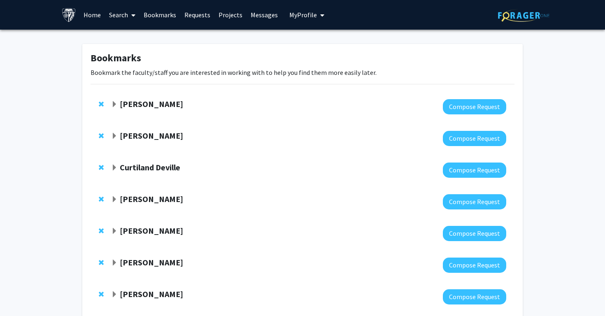
click at [150, 104] on strong "[PERSON_NAME]" at bounding box center [151, 104] width 63 height 10
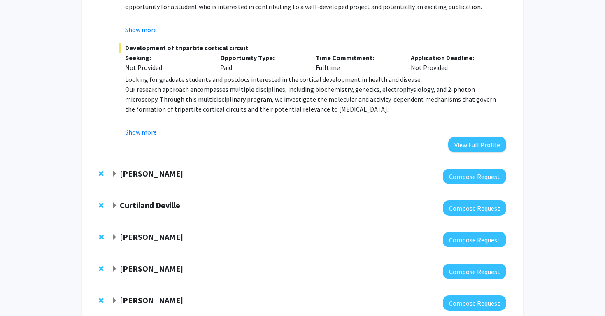
scroll to position [197, 0]
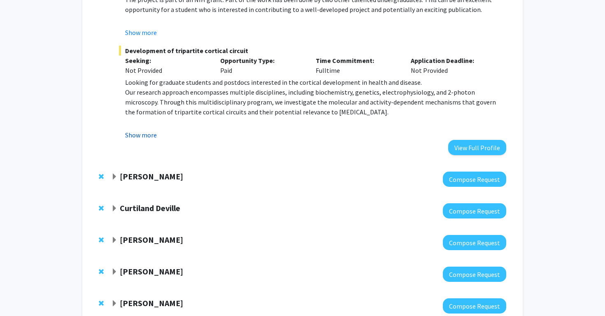
click at [147, 139] on button "Show more" at bounding box center [141, 135] width 32 height 10
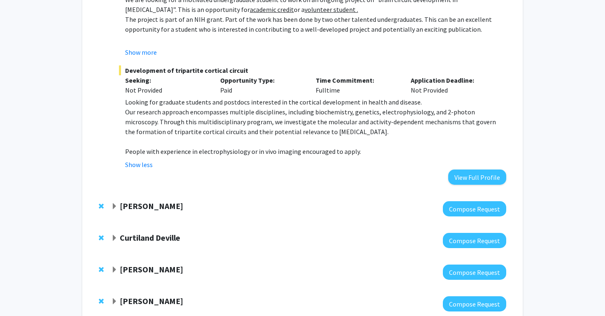
scroll to position [193, 0]
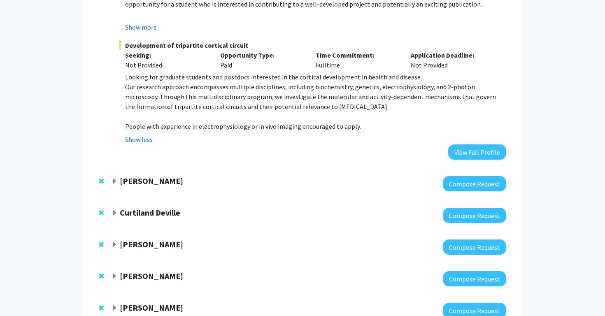
click at [153, 181] on strong "[PERSON_NAME]" at bounding box center [151, 181] width 63 height 10
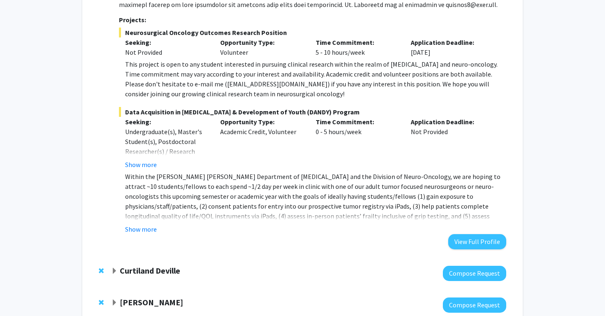
scroll to position [499, 0]
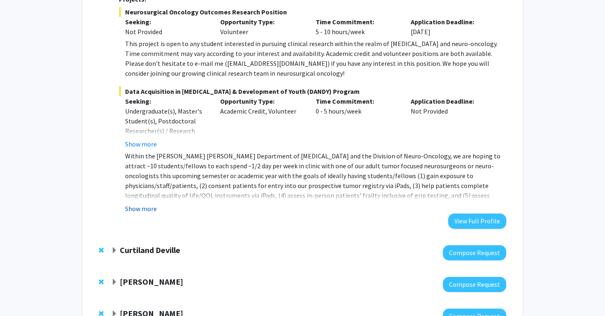
click at [150, 209] on button "Show more" at bounding box center [141, 209] width 32 height 10
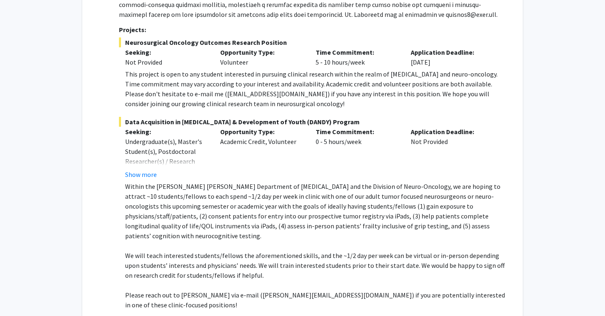
scroll to position [467, 0]
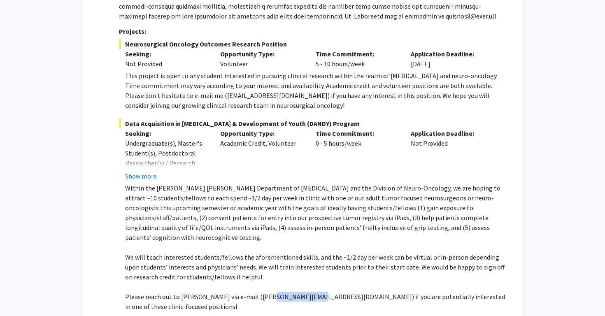
drag, startPoint x: 301, startPoint y: 288, endPoint x: 260, endPoint y: 286, distance: 41.2
click at [260, 292] on p "Please reach out to [PERSON_NAME] via e-mail ([PERSON_NAME][EMAIL_ADDRESS][DOMA…" at bounding box center [315, 302] width 381 height 20
copy p "[PERSON_NAME][EMAIL_ADDRESS][DOMAIN_NAME]"
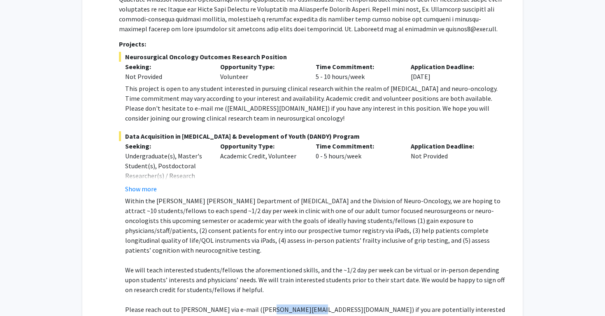
scroll to position [453, 0]
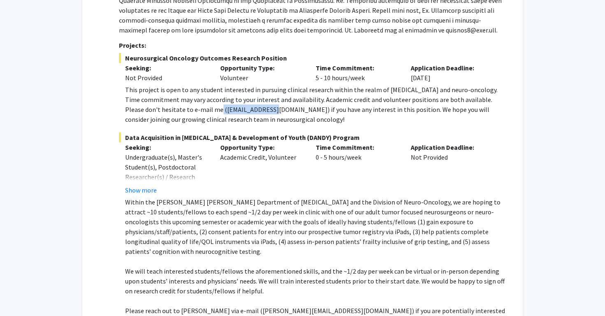
drag, startPoint x: 187, startPoint y: 109, endPoint x: 244, endPoint y: 108, distance: 57.2
click at [244, 108] on div "This project is open to any student interested in pursuing clinical research wi…" at bounding box center [315, 104] width 381 height 39
copy div "[EMAIL_ADDRESS][DOMAIN_NAME]"
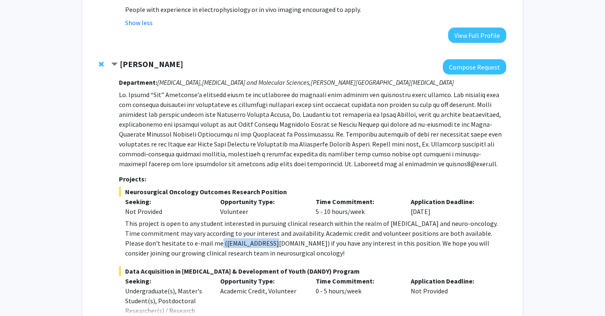
scroll to position [318, 0]
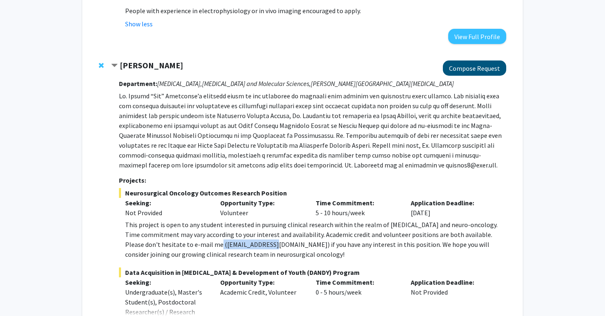
click at [478, 67] on button "Compose Request" at bounding box center [474, 67] width 63 height 15
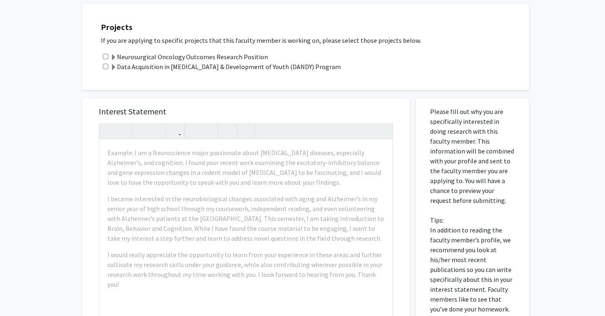
scroll to position [299, 0]
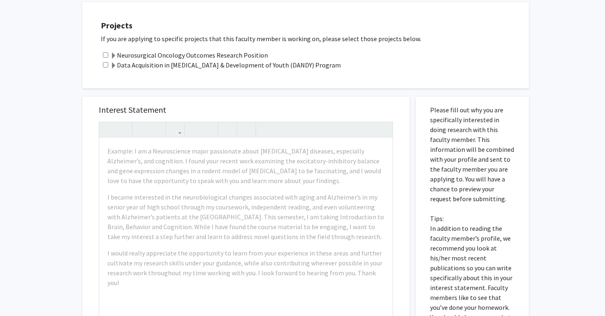
click at [105, 52] on input "checkbox" at bounding box center [105, 54] width 5 height 5
checkbox input "true"
click at [104, 62] on input "checkbox" at bounding box center [105, 64] width 5 height 5
checkbox input "true"
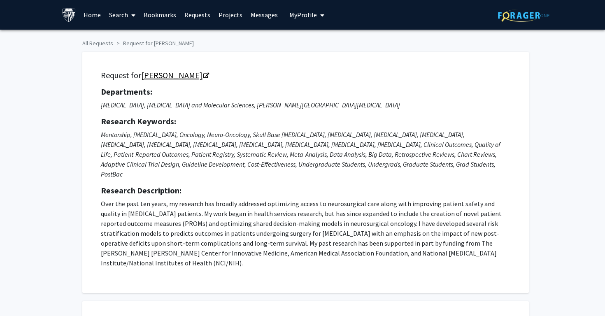
scroll to position [0, 0]
click at [159, 73] on link "[PERSON_NAME]" at bounding box center [174, 75] width 67 height 10
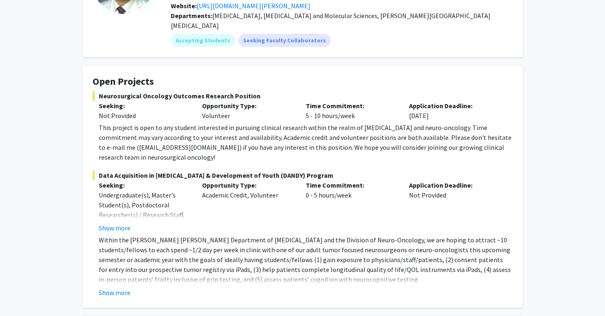
scroll to position [94, 0]
click at [113, 287] on button "Show more" at bounding box center [115, 292] width 32 height 10
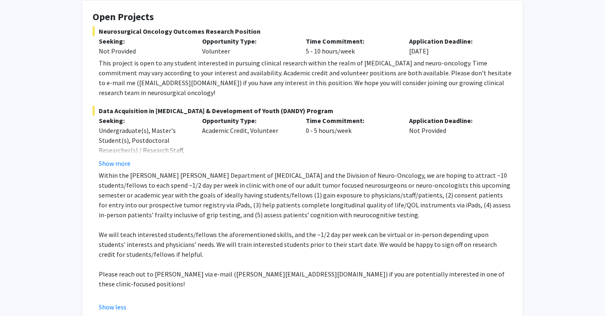
scroll to position [159, 0]
